Goal: Task Accomplishment & Management: Use online tool/utility

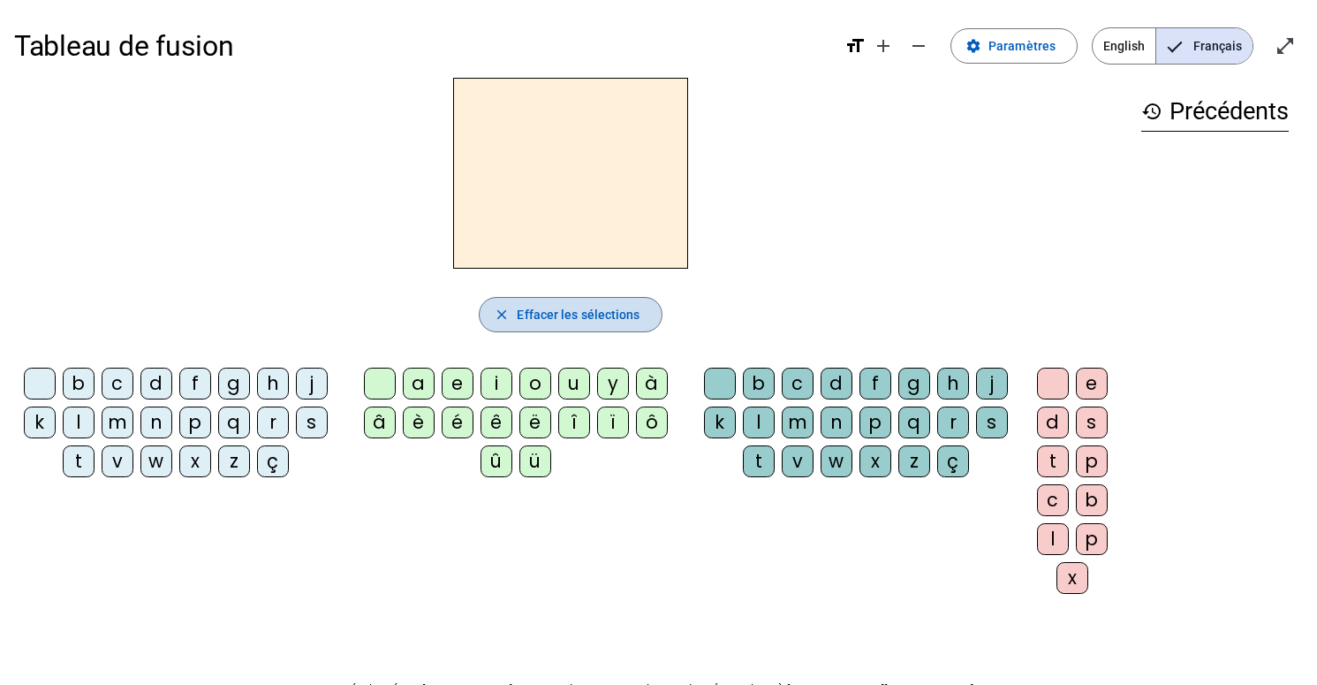
click at [504, 310] on mat-icon "close" at bounding box center [502, 315] width 16 height 16
click at [794, 418] on div "m" at bounding box center [798, 422] width 32 height 32
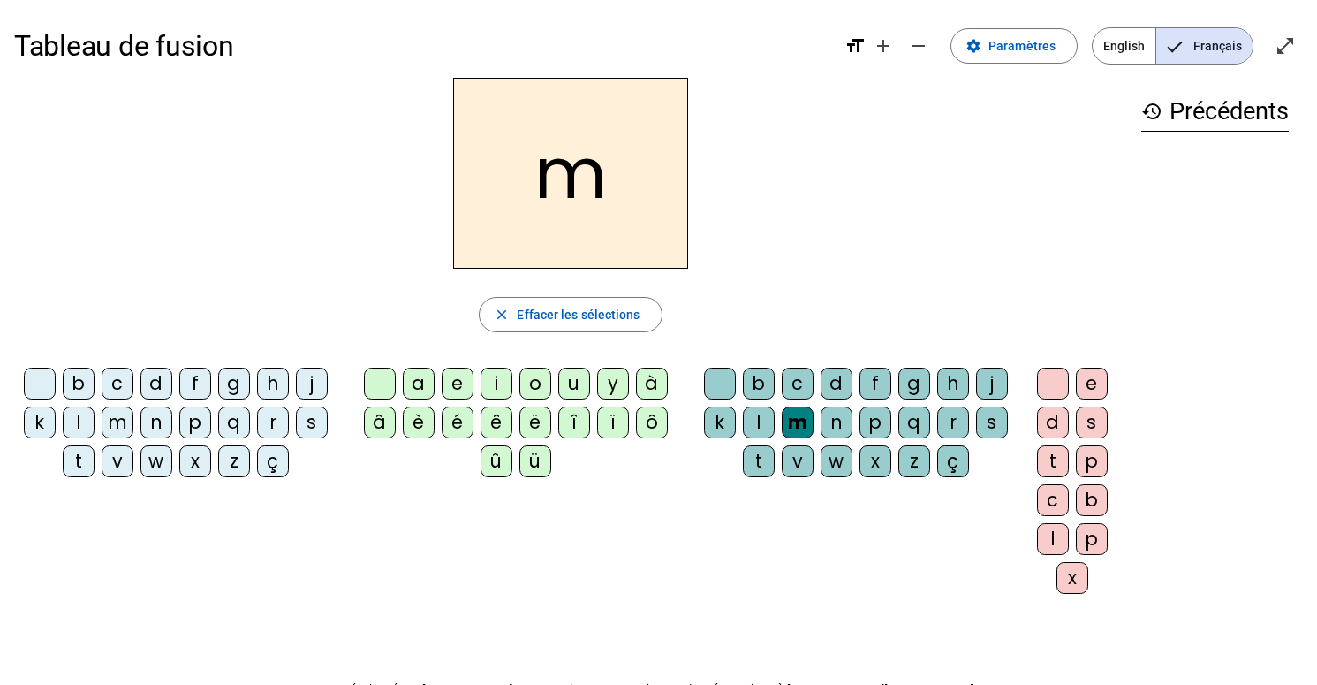
click at [479, 416] on letter-bubble "é" at bounding box center [461, 425] width 39 height 39
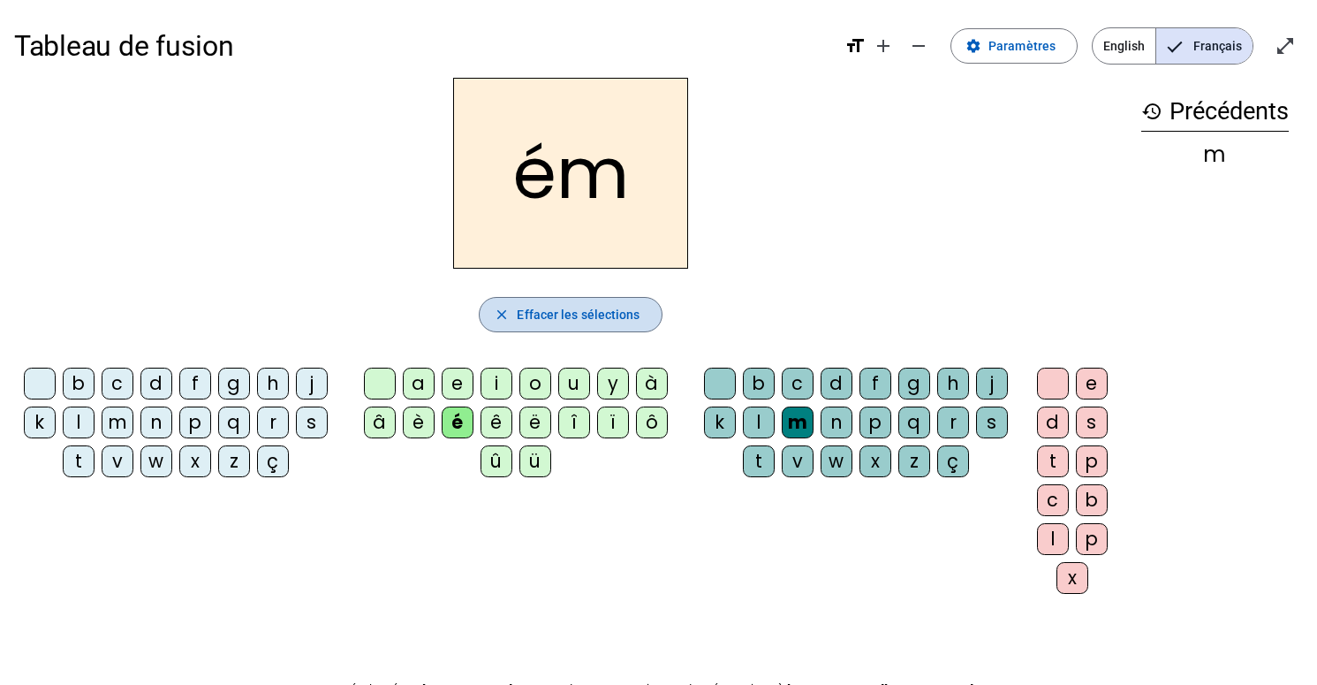
click at [624, 319] on span "Effacer les sélections" at bounding box center [578, 314] width 123 height 21
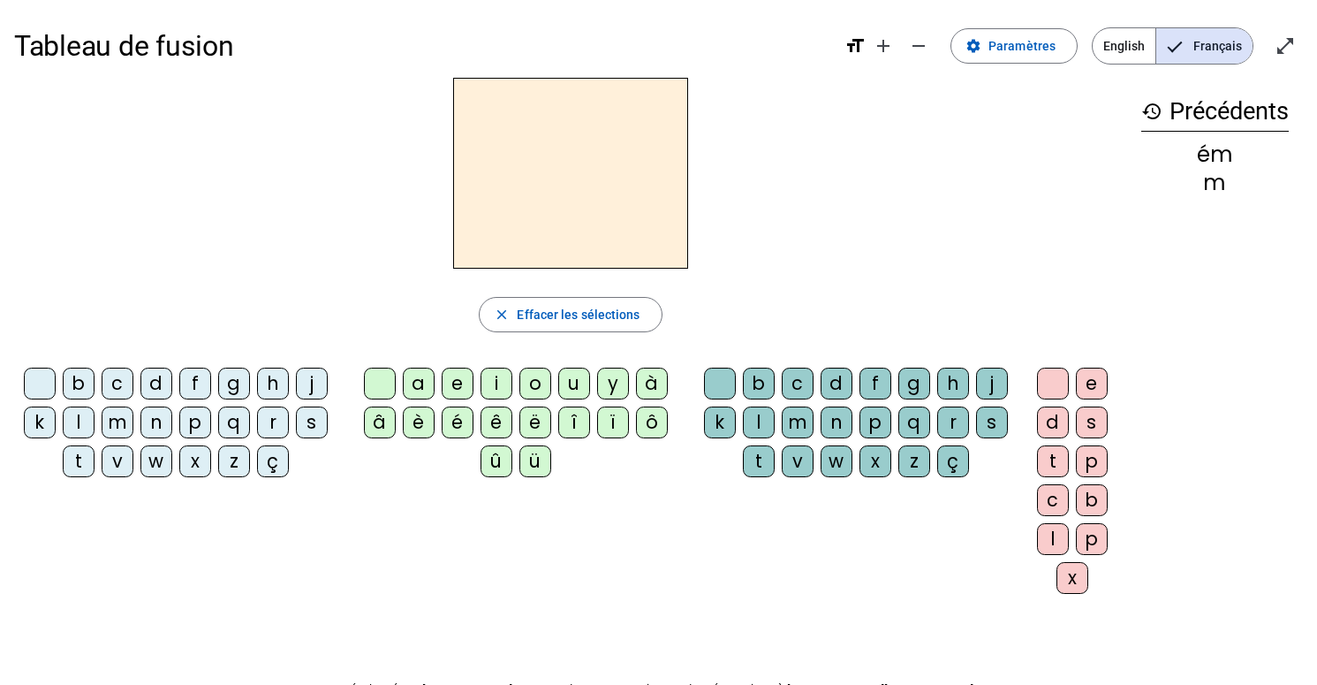
click at [785, 420] on div "m" at bounding box center [798, 422] width 32 height 32
click at [654, 381] on div "à" at bounding box center [652, 383] width 32 height 32
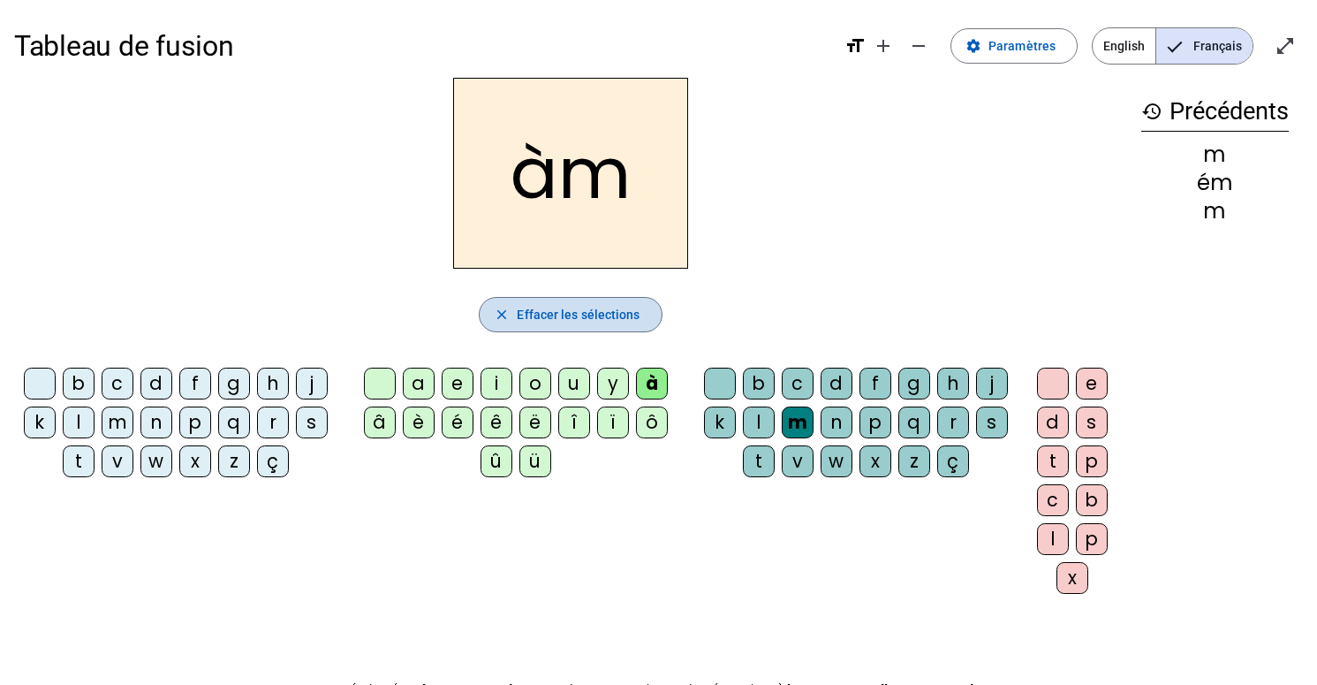
click at [614, 314] on span "Effacer les sélections" at bounding box center [578, 314] width 123 height 21
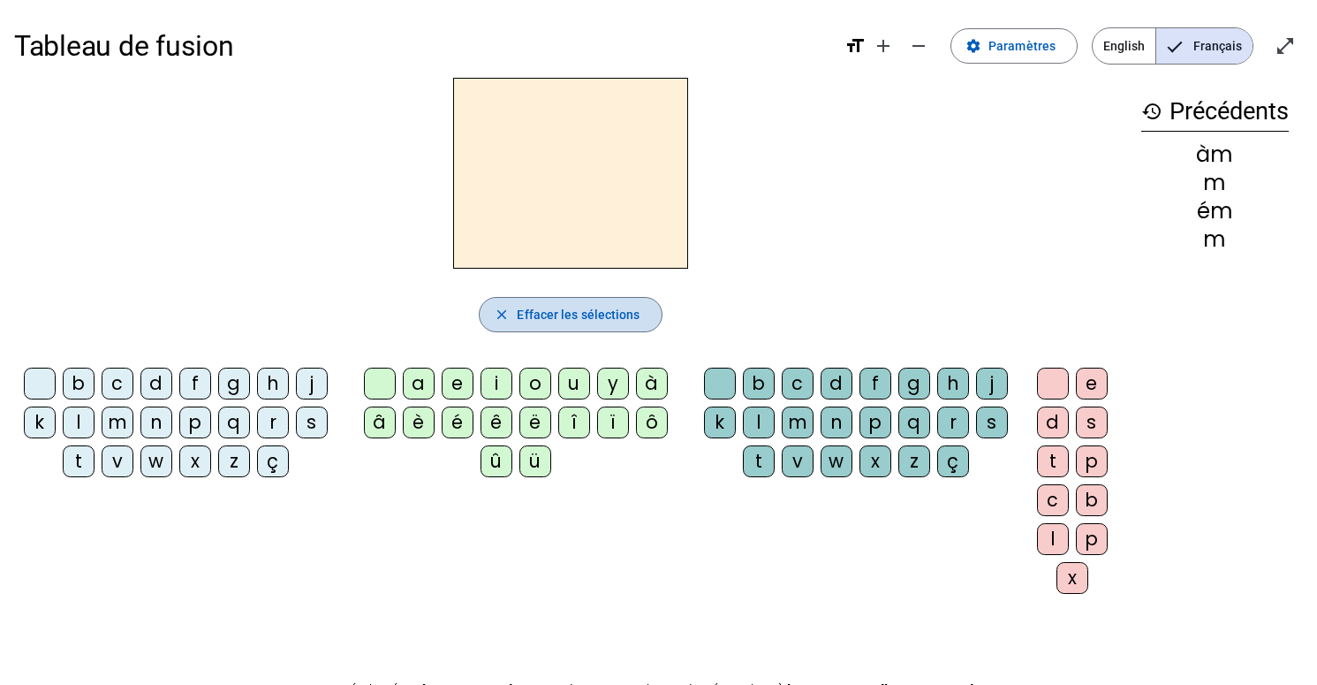
click at [614, 314] on span "Effacer les sélections" at bounding box center [578, 314] width 123 height 21
click at [224, 383] on div "g" at bounding box center [234, 383] width 32 height 32
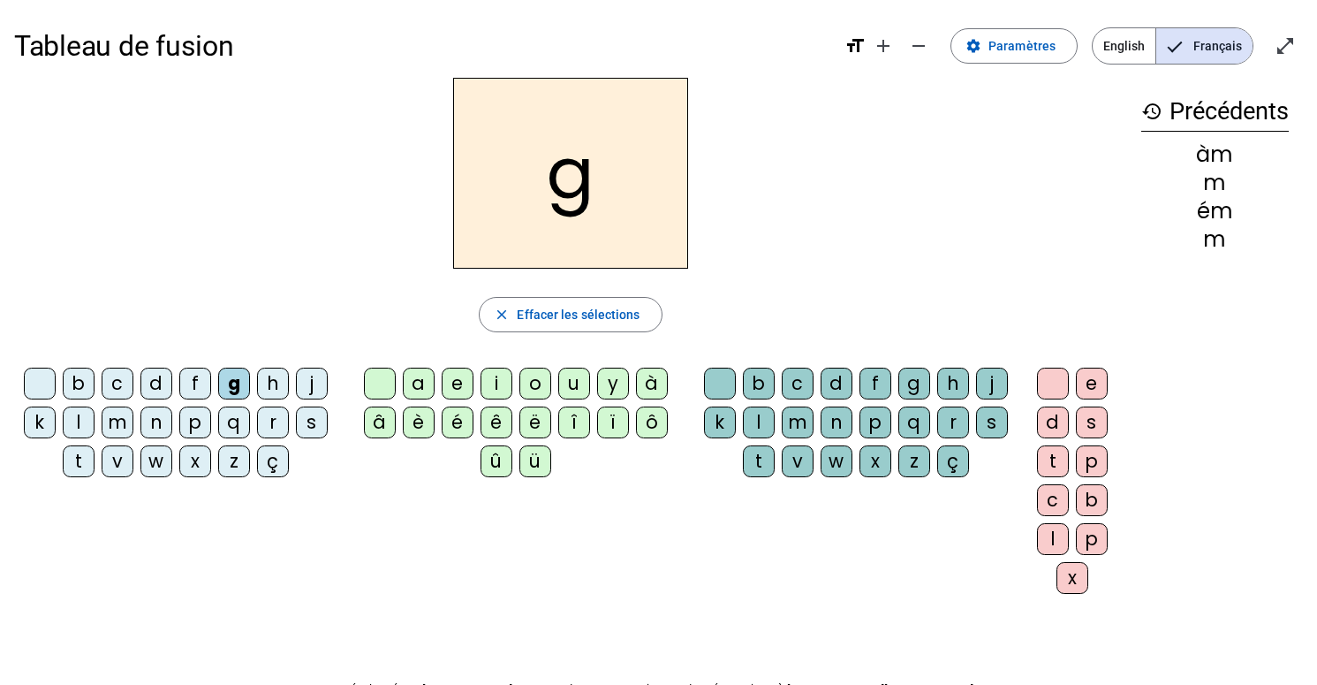
click at [414, 384] on div "a" at bounding box center [419, 383] width 32 height 32
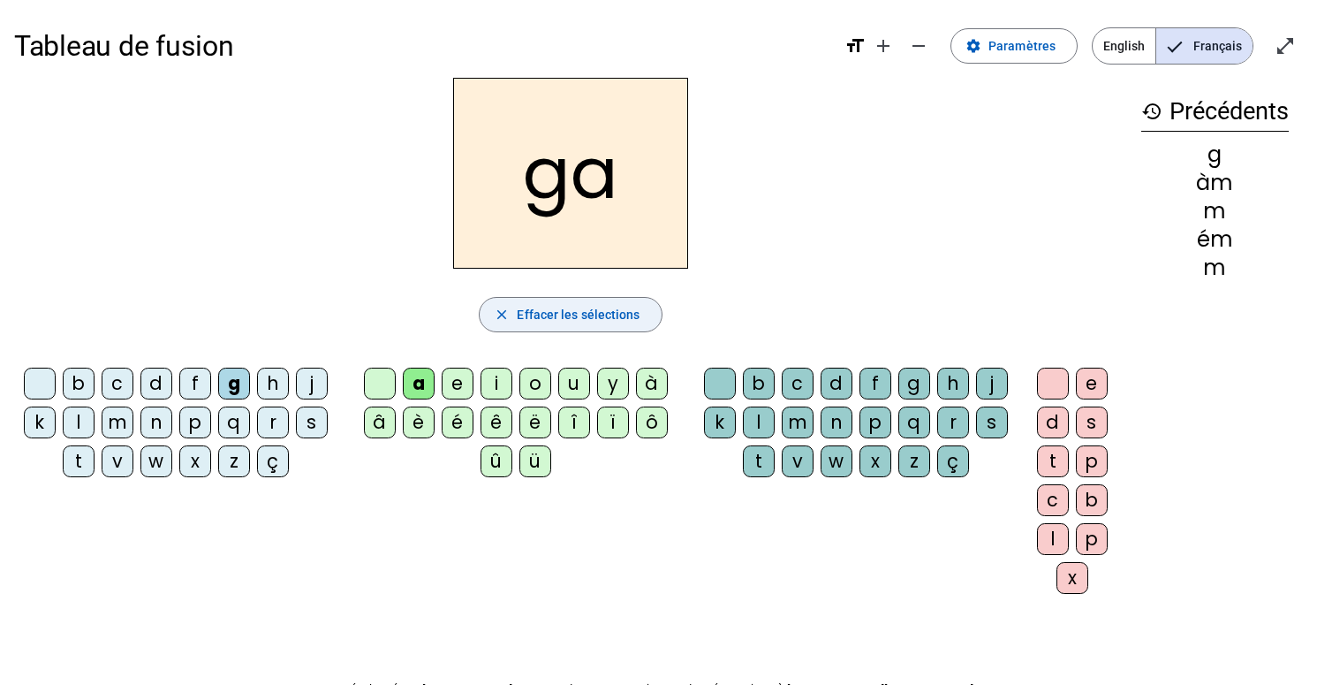
click at [531, 322] on span "Effacer les sélections" at bounding box center [578, 314] width 123 height 21
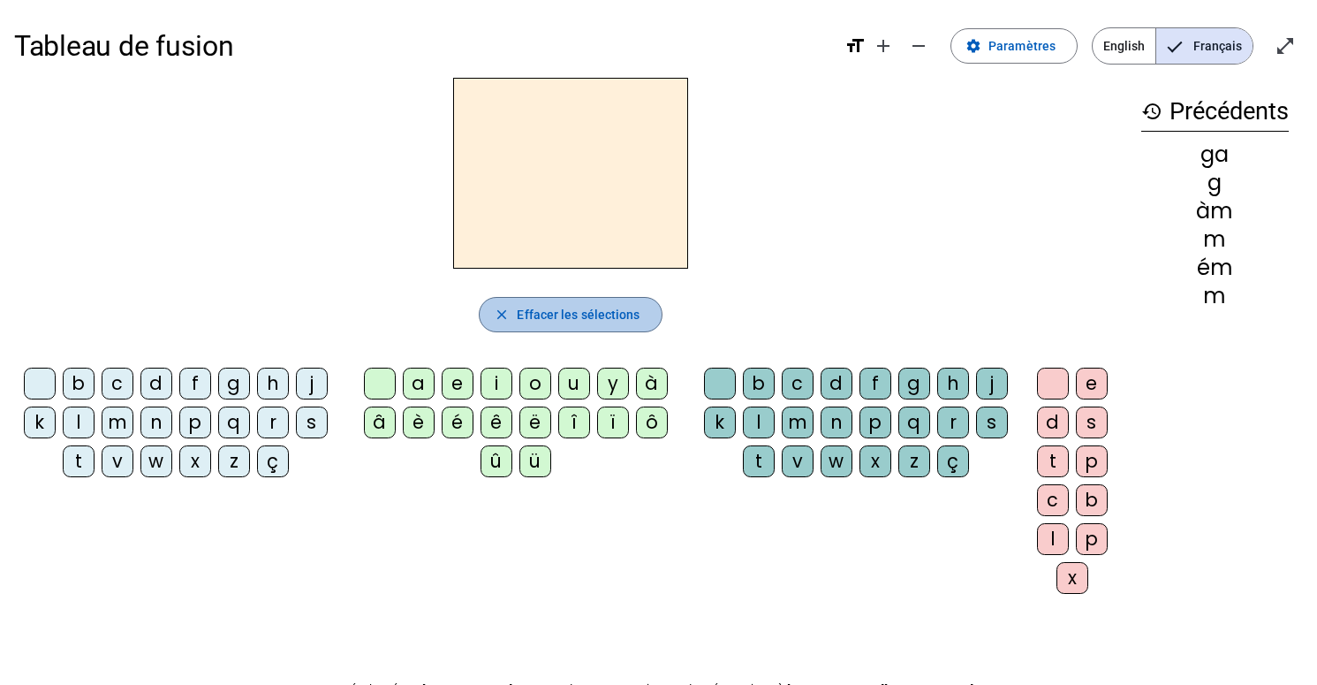
click at [531, 322] on span "Effacer les sélections" at bounding box center [578, 314] width 123 height 21
click at [1154, 115] on mat-icon "history" at bounding box center [1151, 111] width 21 height 21
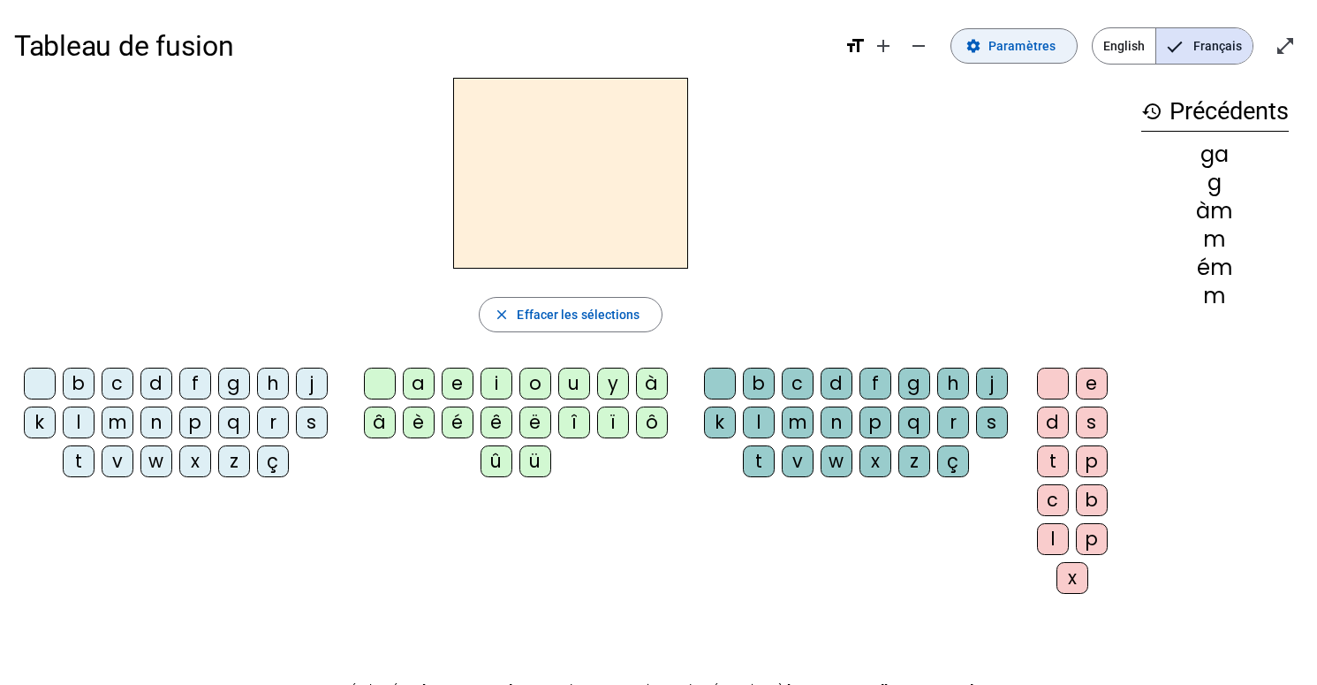
click at [958, 46] on span at bounding box center [1013, 46] width 125 height 42
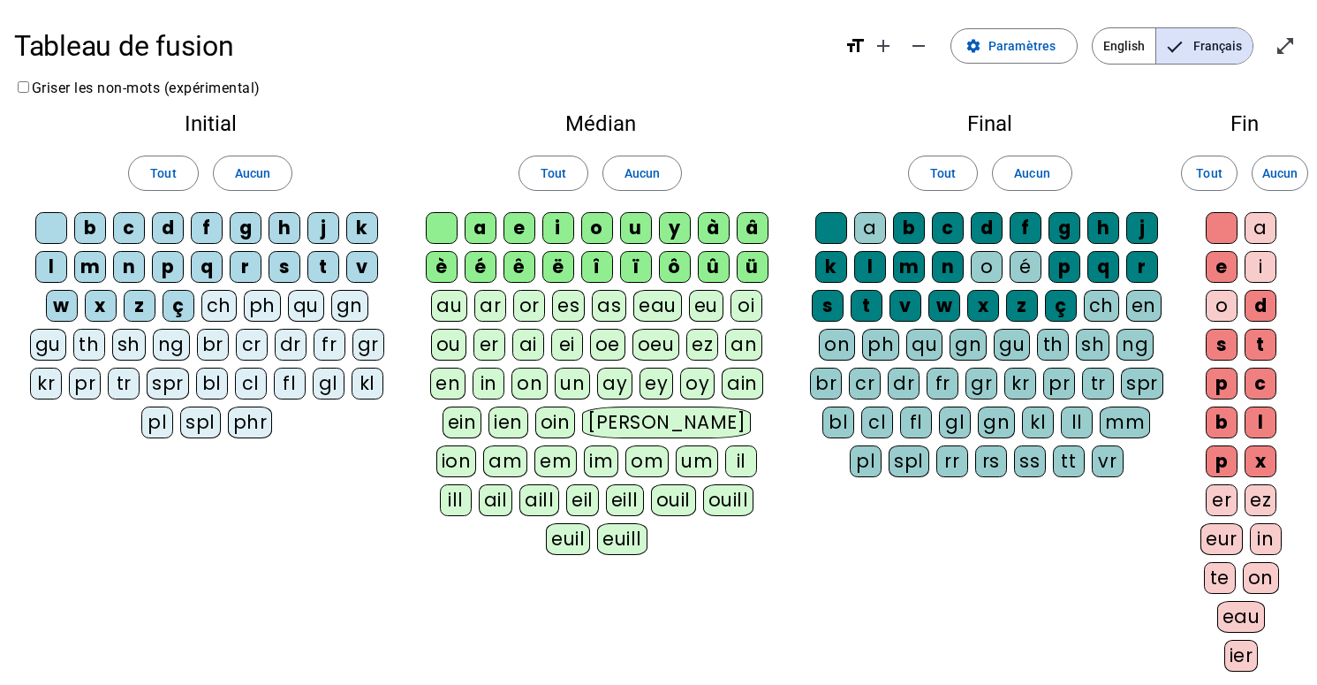
click at [1112, 44] on span "English" at bounding box center [1124, 45] width 63 height 35
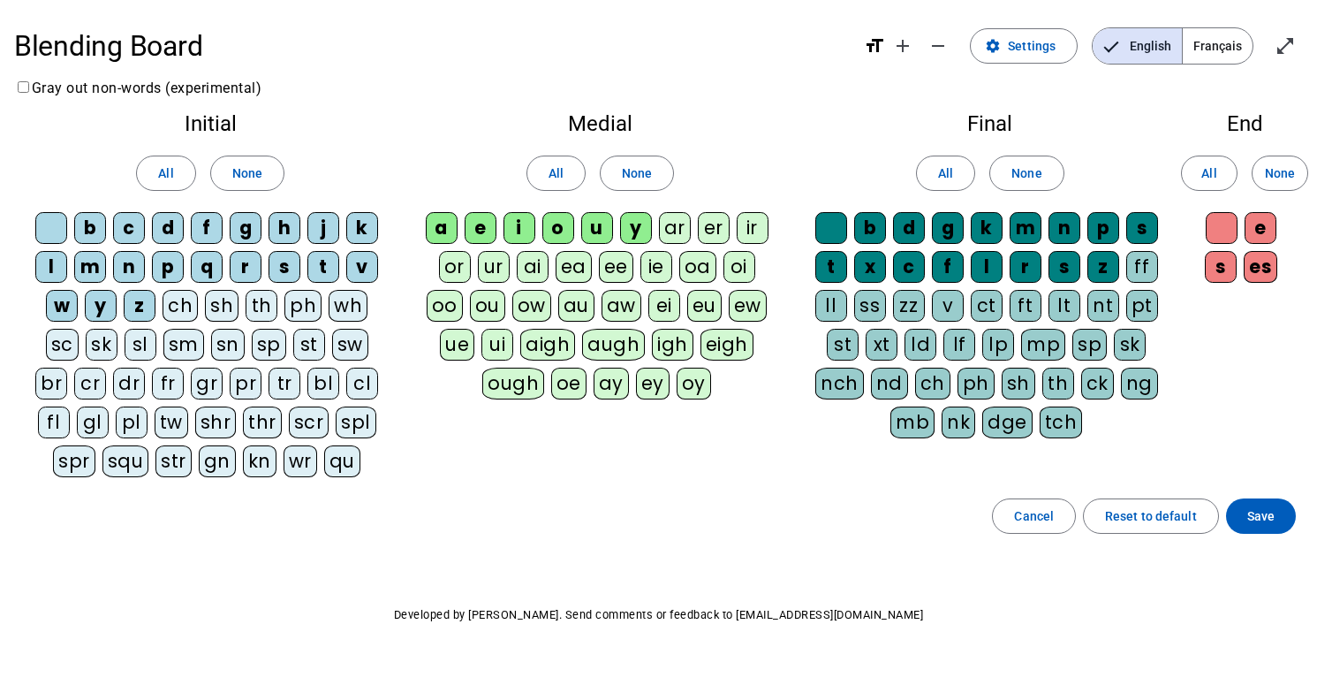
click at [1195, 44] on span "Français" at bounding box center [1218, 45] width 70 height 35
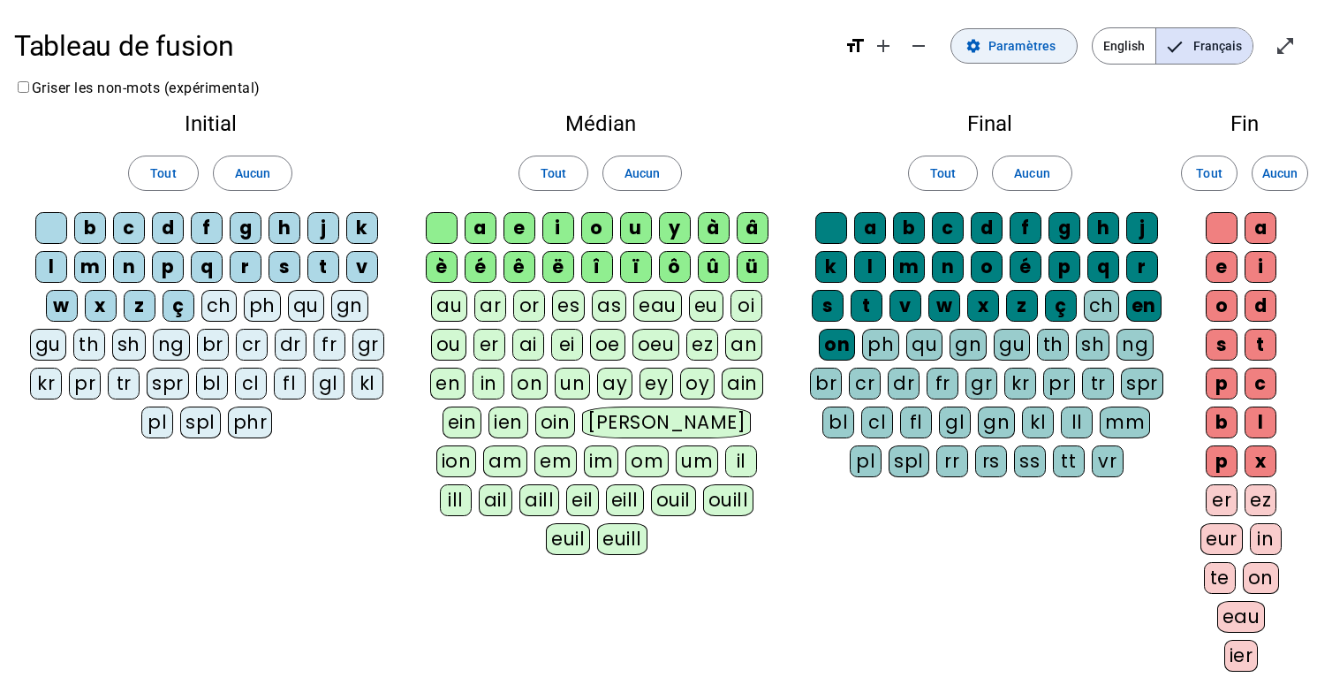
click at [1037, 51] on span "Paramètres" at bounding box center [1022, 45] width 67 height 21
click at [1018, 49] on span "Paramètres" at bounding box center [1022, 45] width 67 height 21
